Goal: Task Accomplishment & Management: Use online tool/utility

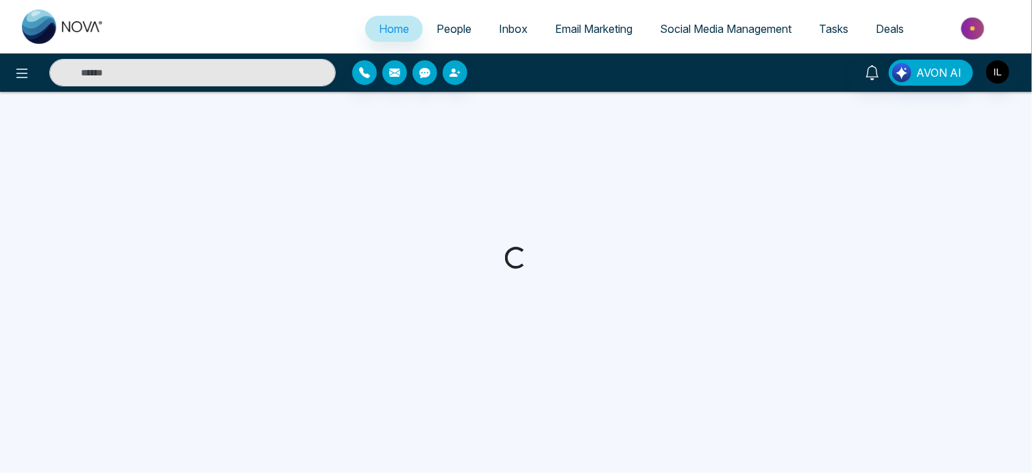
select select "*"
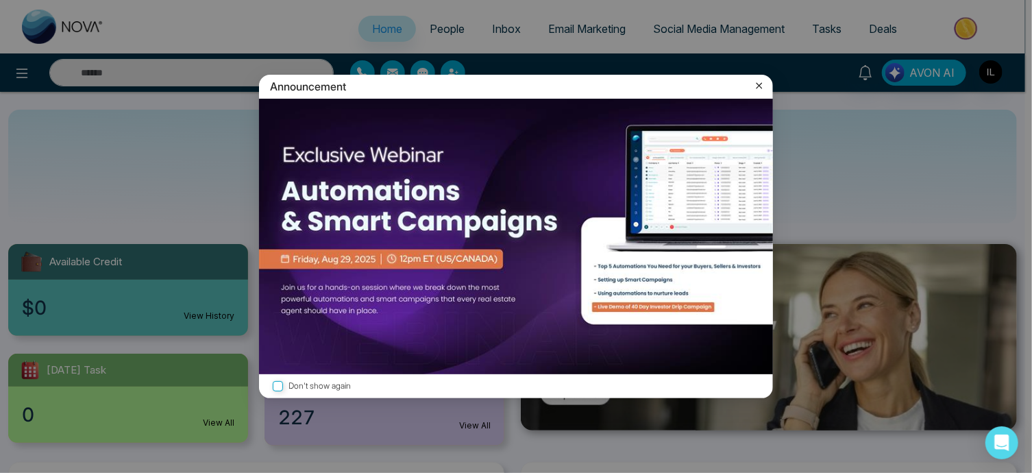
click at [762, 87] on icon at bounding box center [759, 86] width 14 height 14
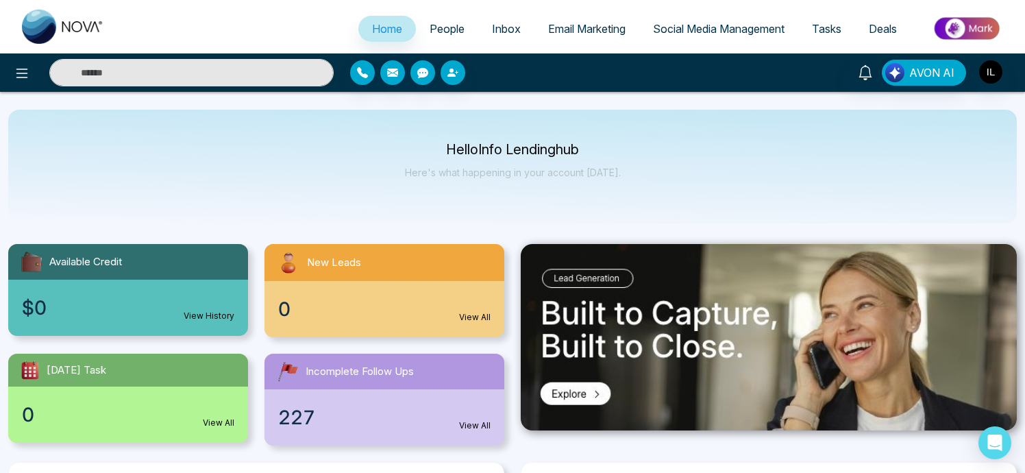
click at [589, 29] on span "Email Marketing" at bounding box center [586, 29] width 77 height 14
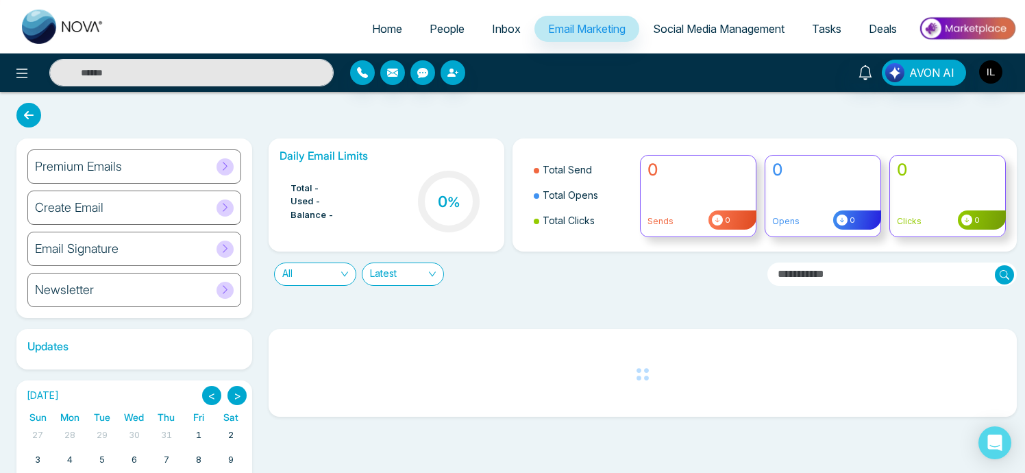
click at [265, 312] on div "Daily Email Limits Total - Used - Balance - 0 % Total Send Total Opens Total Cl…" at bounding box center [638, 227] width 756 height 179
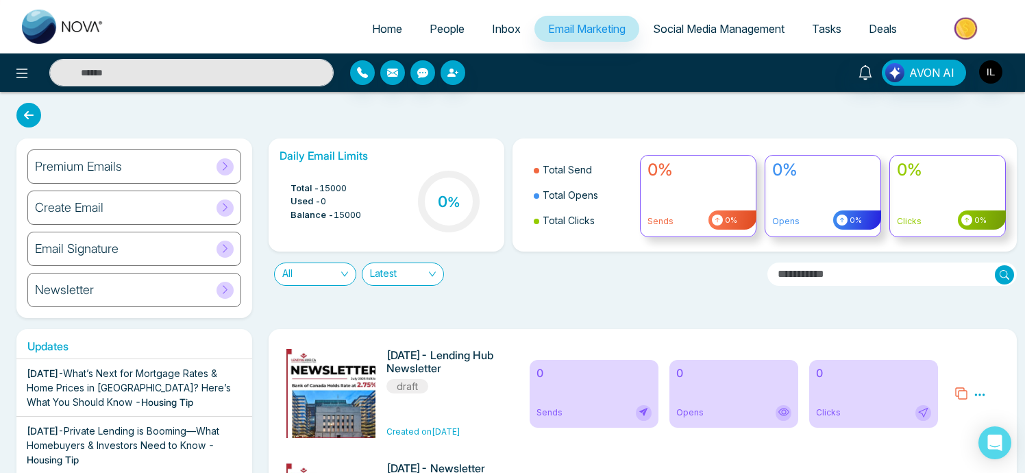
click at [797, 280] on input "text" at bounding box center [891, 273] width 249 height 23
click at [296, 303] on div "Daily Email Limits Total - 15000 Used - 0 Balance - 15000 0 % Total Send Total …" at bounding box center [638, 227] width 756 height 179
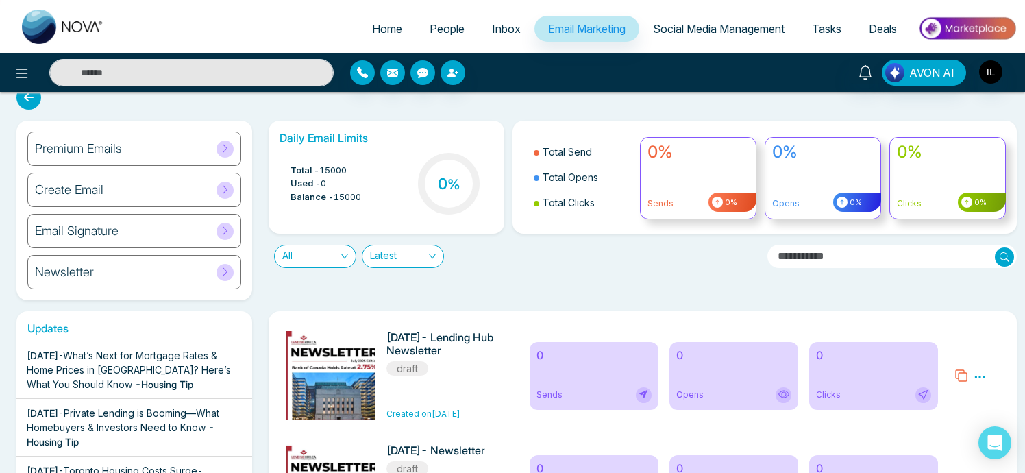
scroll to position [18, 0]
click at [229, 153] on span at bounding box center [224, 148] width 17 height 17
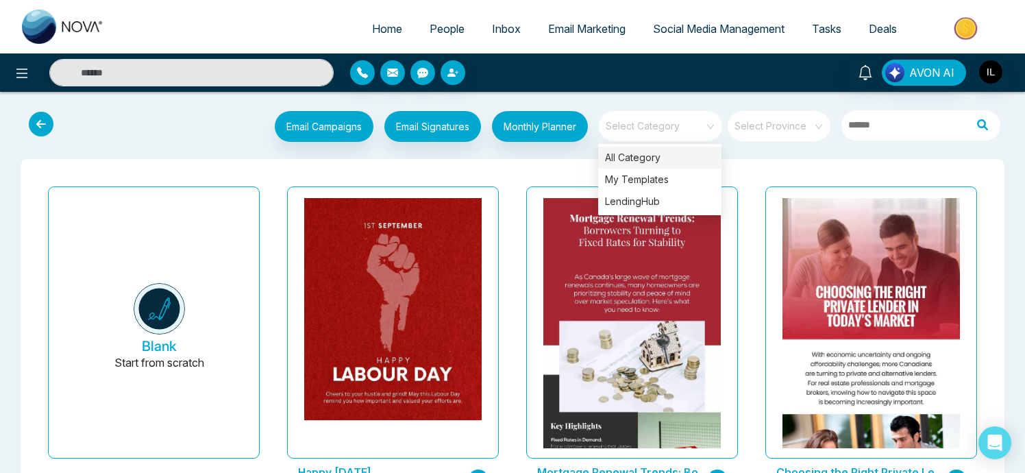
click at [709, 120] on div "Select Category" at bounding box center [660, 126] width 123 height 30
click at [692, 178] on div "My Templates" at bounding box center [659, 180] width 123 height 22
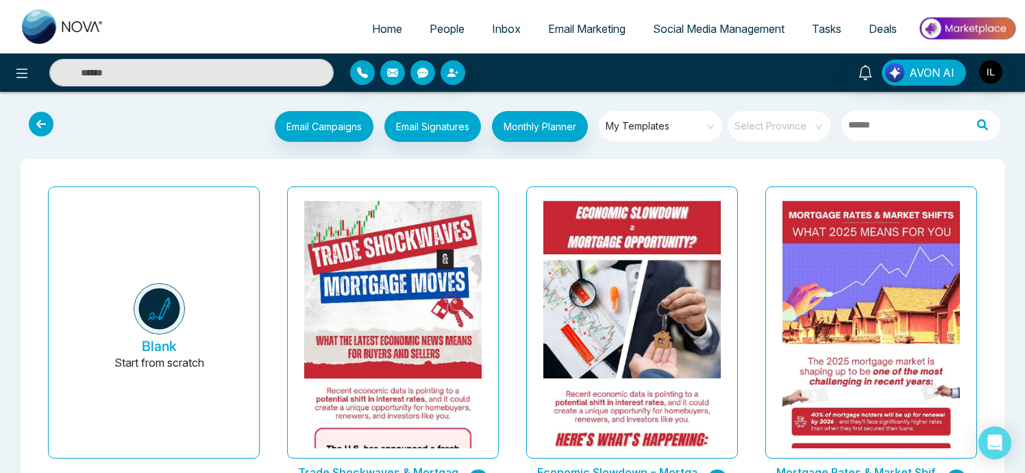
click at [651, 123] on span "My Templates" at bounding box center [662, 126] width 112 height 21
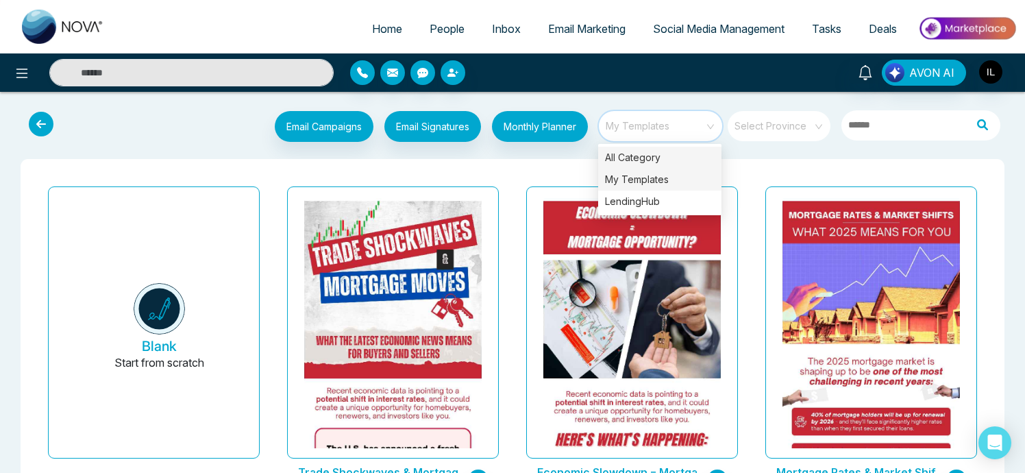
click at [644, 160] on div "All Category" at bounding box center [659, 158] width 123 height 22
